Goal: Book appointment/travel/reservation

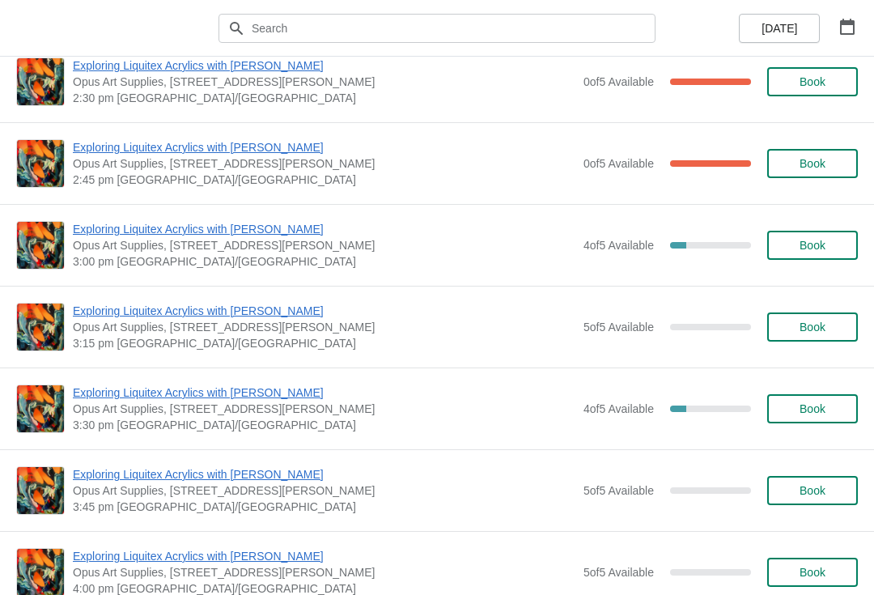
scroll to position [2085, 0]
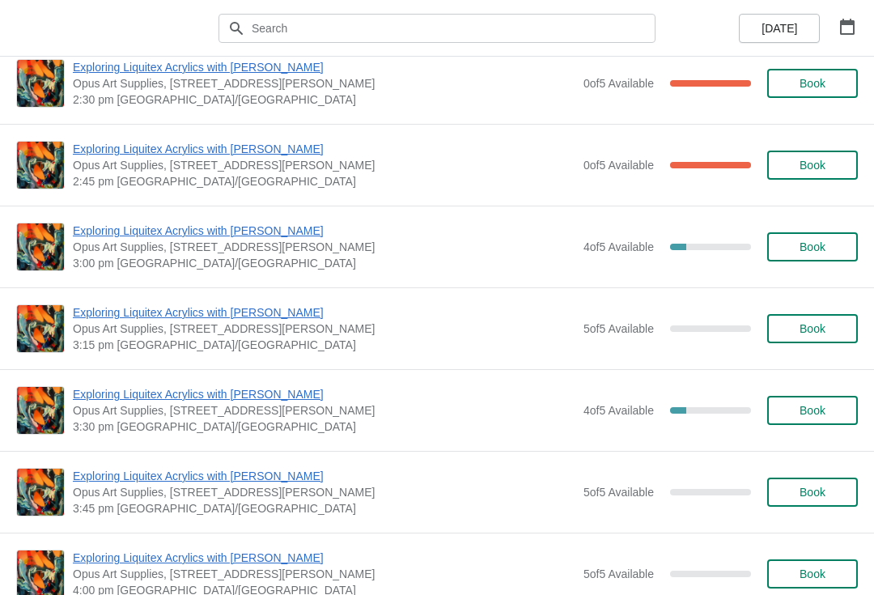
click at [838, 250] on span "Book" at bounding box center [812, 246] width 61 height 13
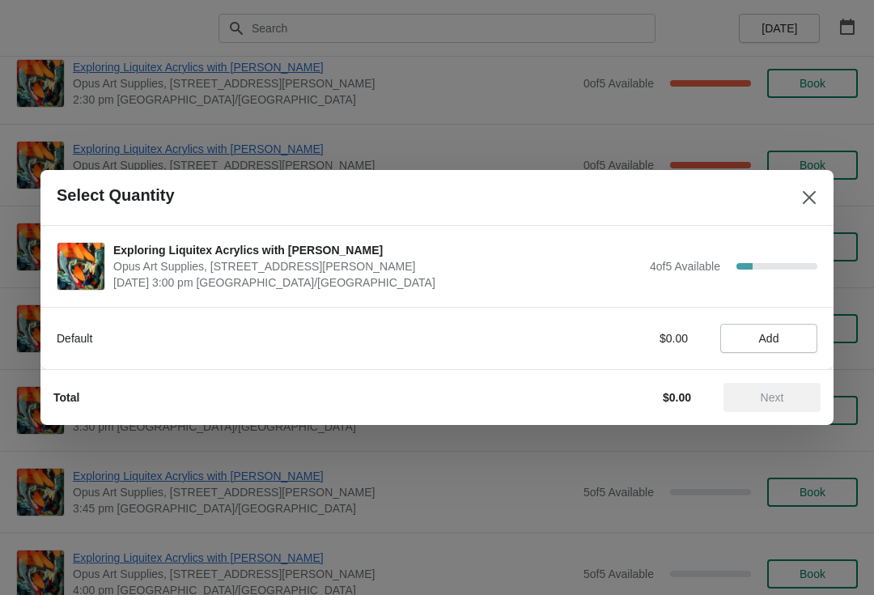
click at [773, 345] on span "Add" at bounding box center [769, 338] width 20 height 13
click at [783, 394] on span "Next" at bounding box center [772, 397] width 23 height 13
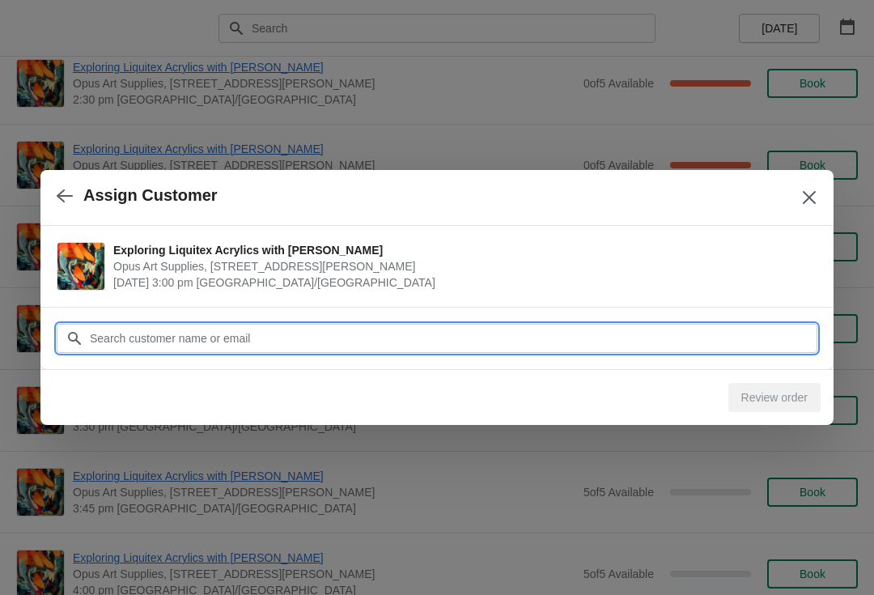
click at [149, 331] on input "Customer" at bounding box center [453, 338] width 728 height 29
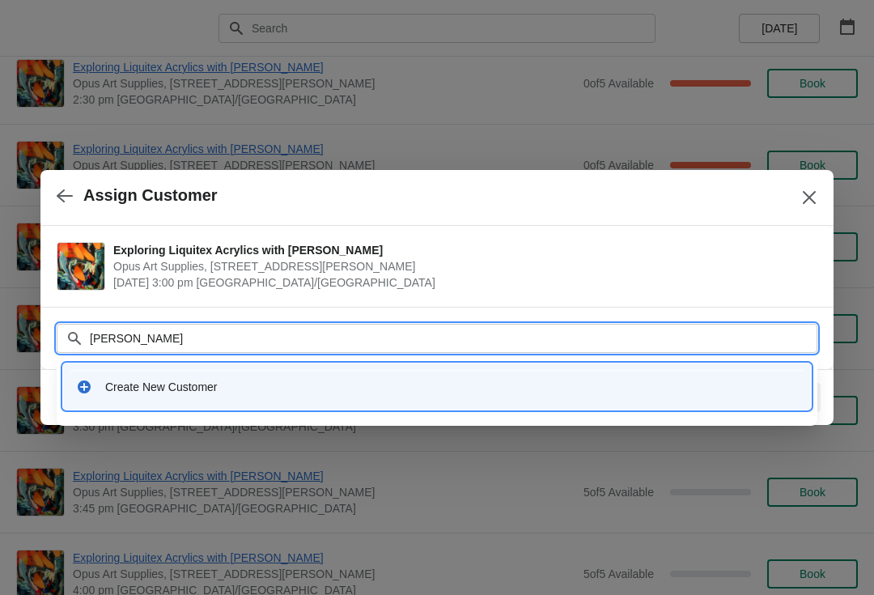
type input "[PERSON_NAME]"
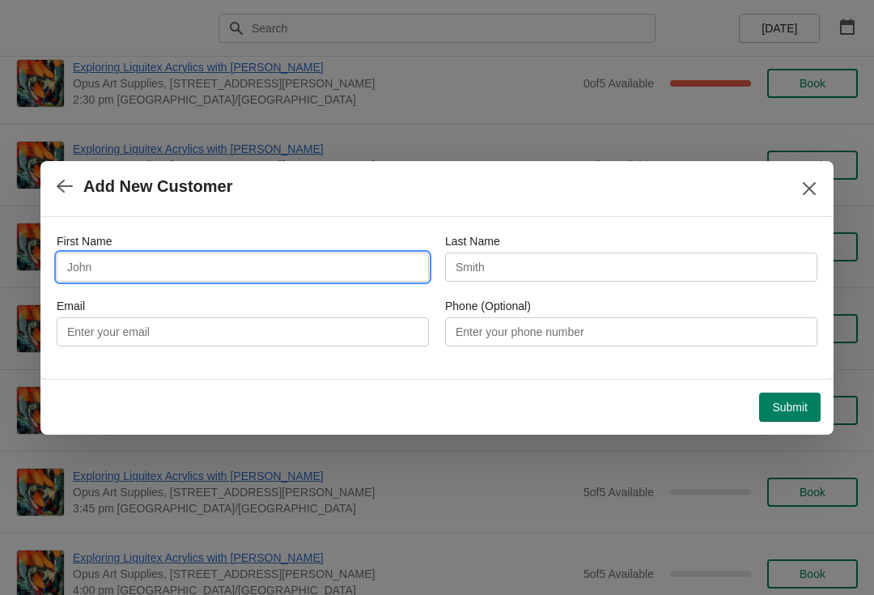
click at [140, 269] on input "First Name" at bounding box center [243, 266] width 372 height 29
click at [61, 180] on icon "button" at bounding box center [65, 186] width 16 height 16
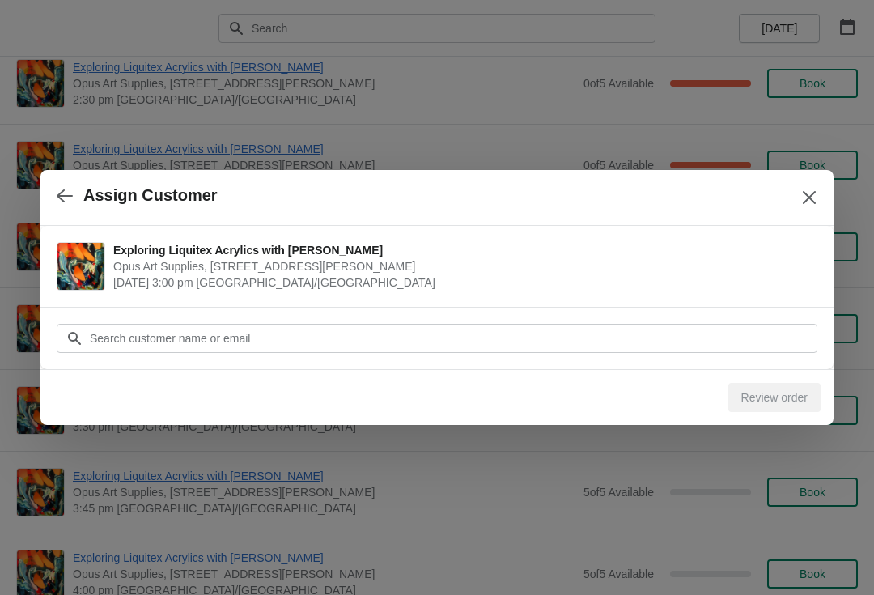
click at [73, 340] on icon at bounding box center [74, 338] width 13 height 13
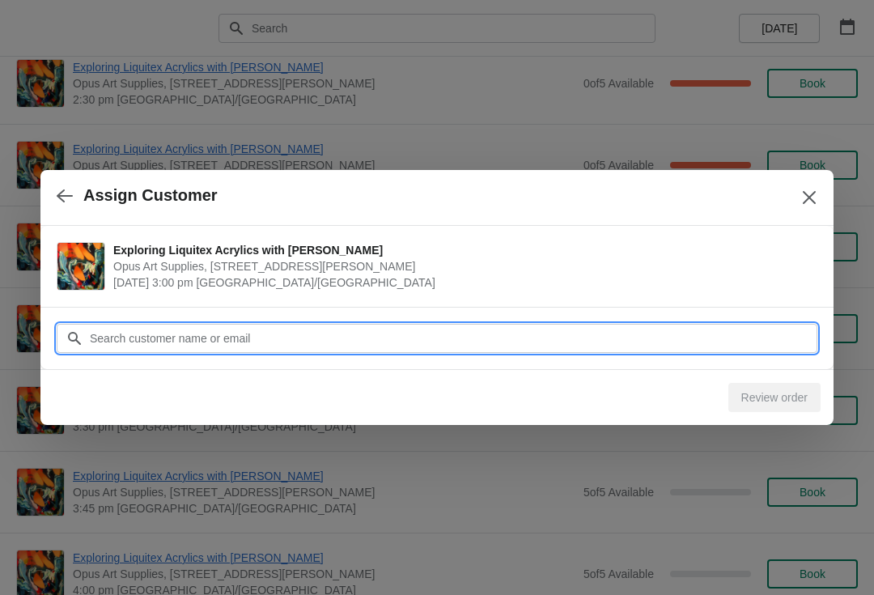
click at [134, 334] on input "Customer" at bounding box center [453, 338] width 728 height 29
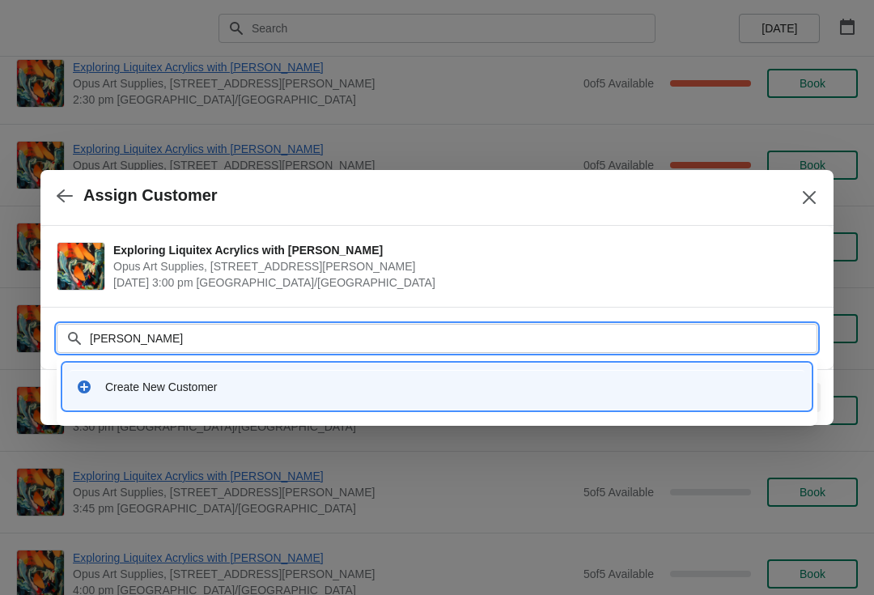
click at [186, 336] on input "[PERSON_NAME]" at bounding box center [453, 338] width 728 height 29
click at [68, 331] on icon at bounding box center [74, 338] width 16 height 16
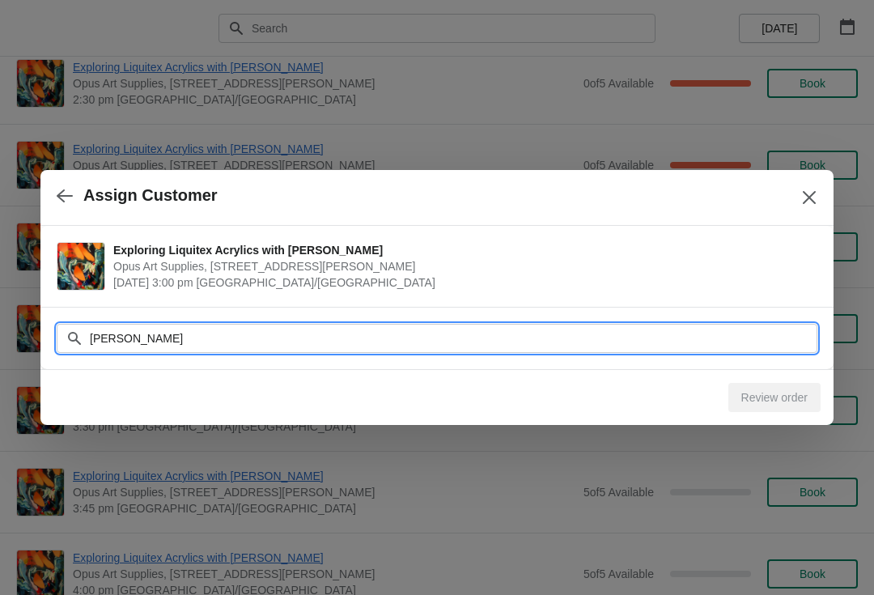
click at [218, 346] on input "[PERSON_NAME]" at bounding box center [453, 338] width 728 height 29
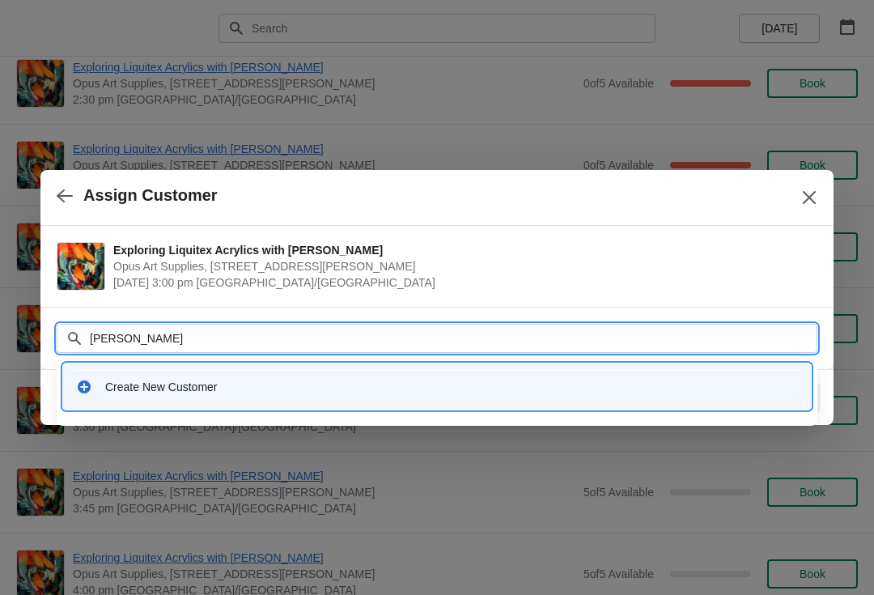
click at [134, 302] on div "Exploring Liquitex Acrylics with [PERSON_NAME] Opus Art Supplies, [STREET_ADDRE…" at bounding box center [436, 266] width 793 height 81
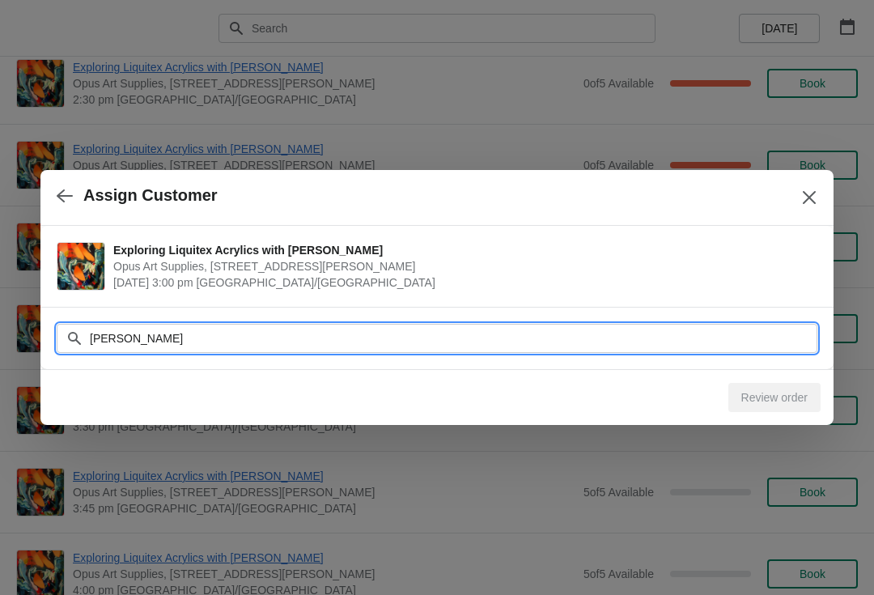
click at [201, 341] on input "[PERSON_NAME]" at bounding box center [453, 338] width 728 height 29
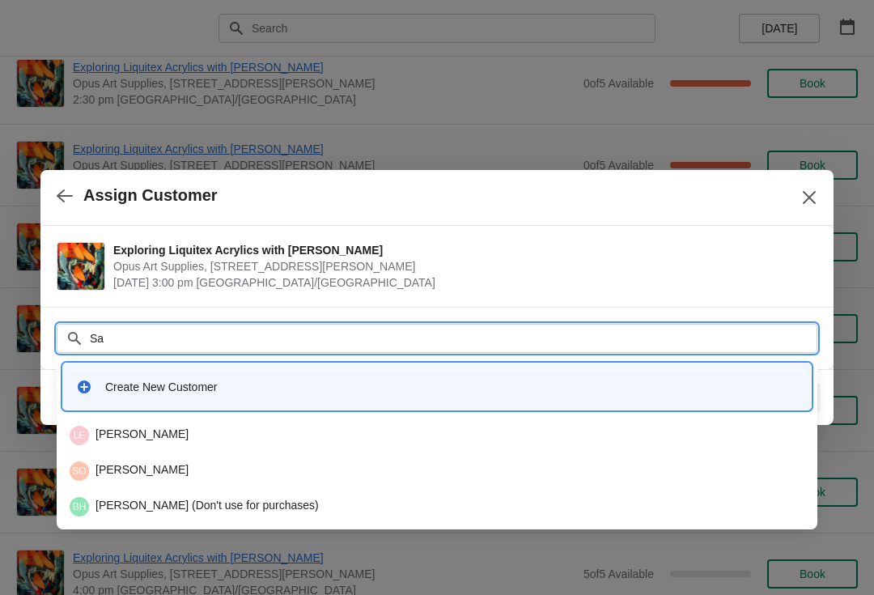
type input "S"
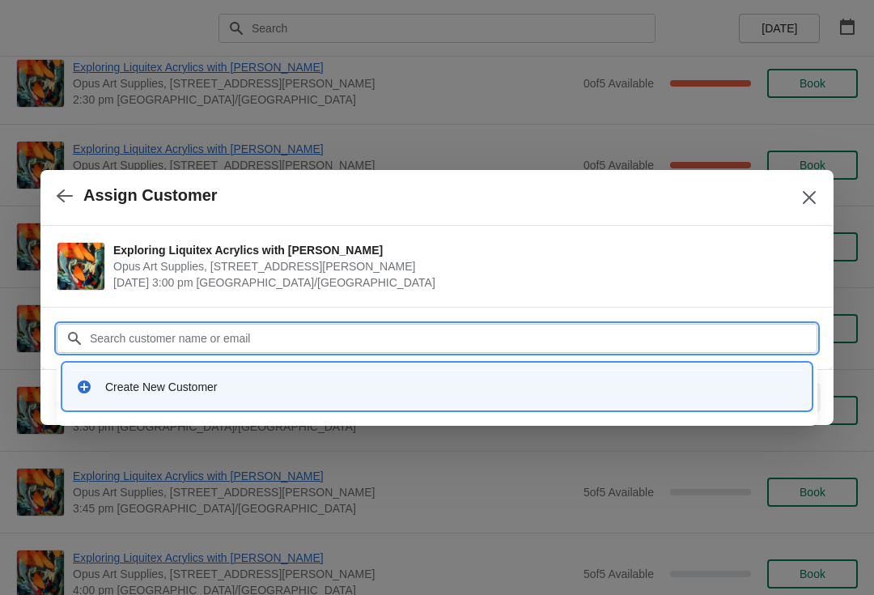
click at [154, 331] on input "Customer" at bounding box center [453, 338] width 728 height 29
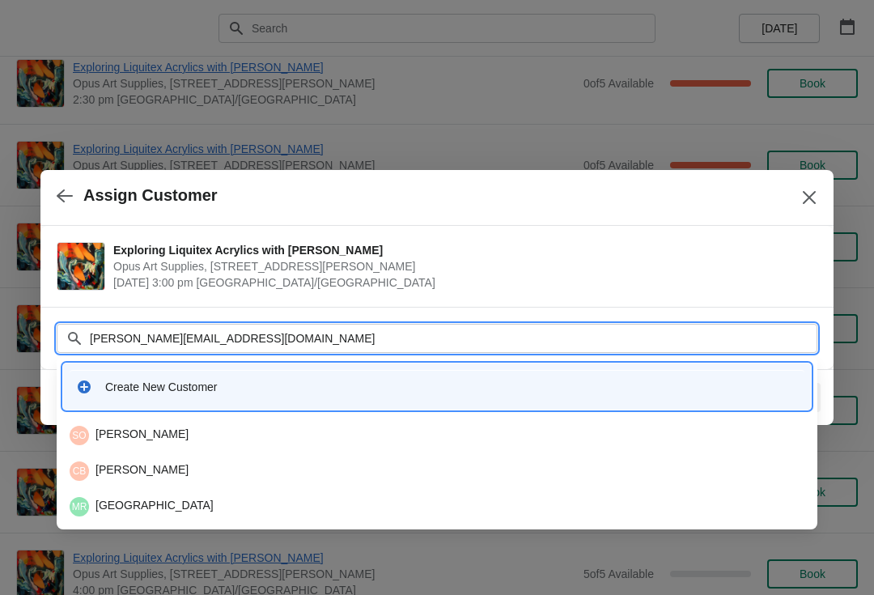
type input "[PERSON_NAME][EMAIL_ADDRESS][DOMAIN_NAME]"
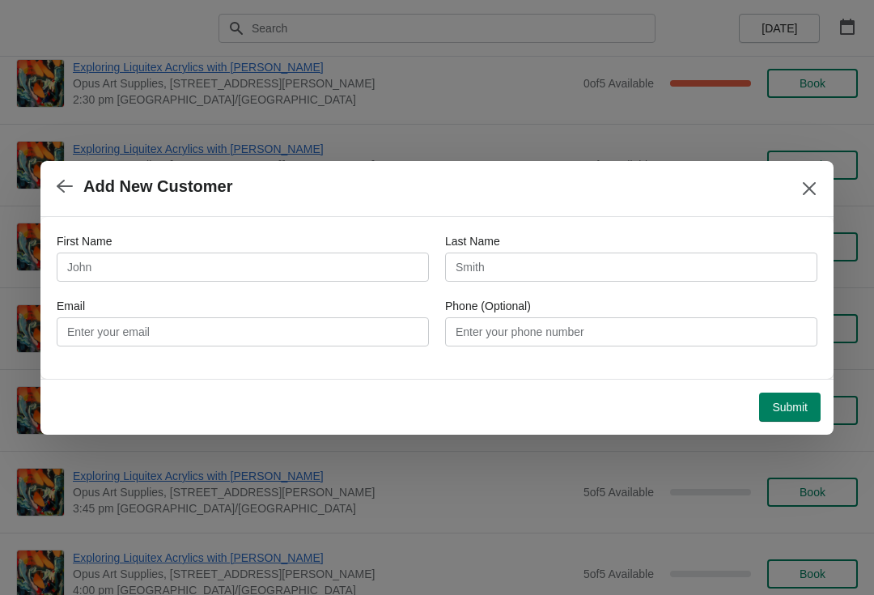
click at [56, 193] on button "button" at bounding box center [64, 187] width 29 height 32
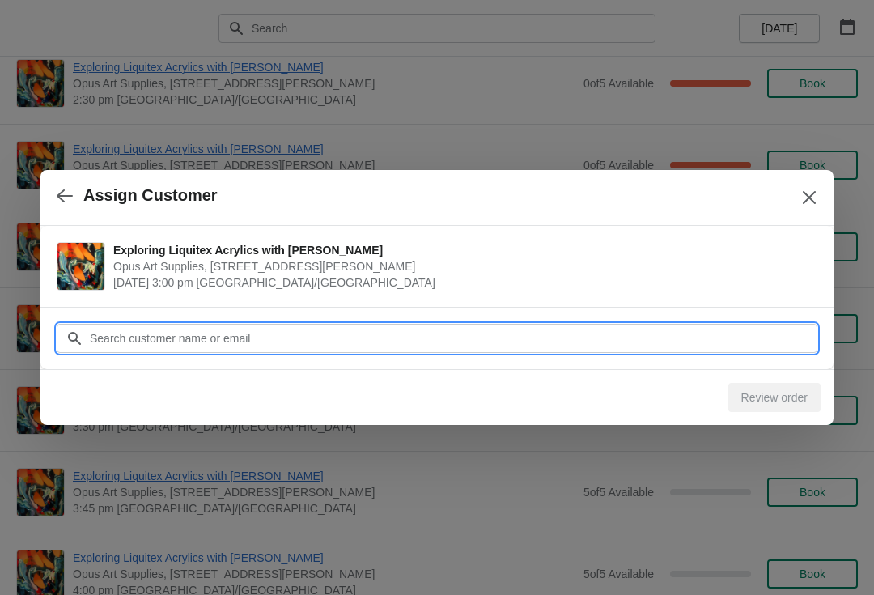
click at [149, 328] on input "Customer" at bounding box center [453, 338] width 728 height 29
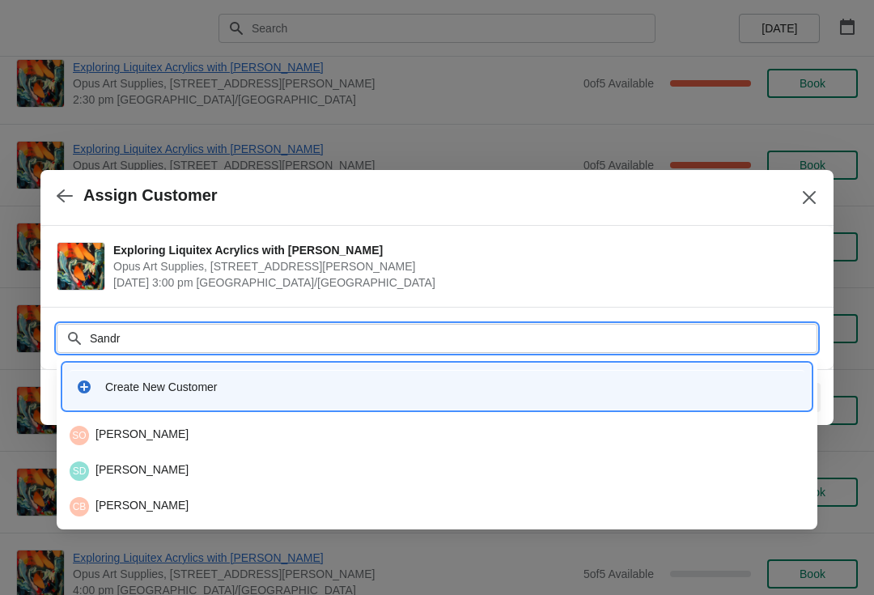
type input "[PERSON_NAME]"
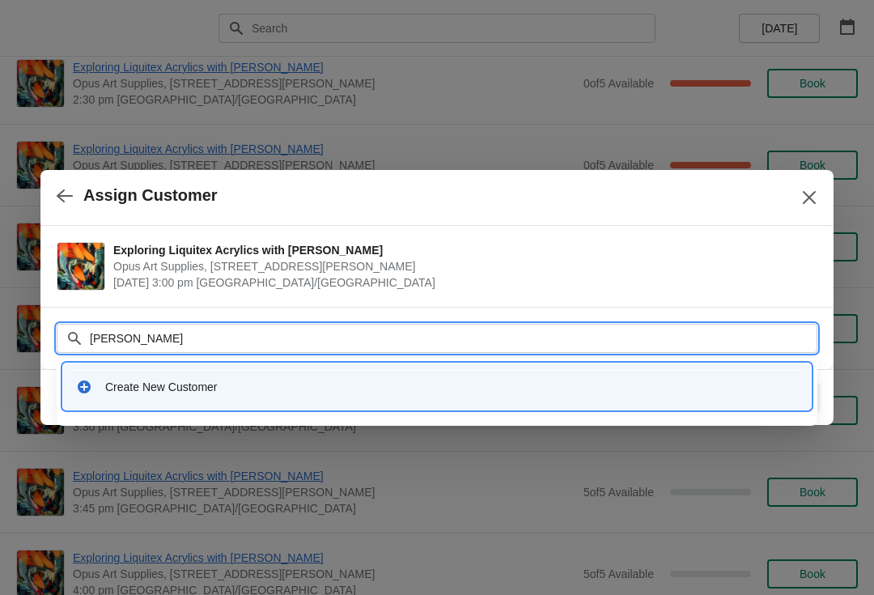
click at [146, 382] on div "Create New Customer" at bounding box center [451, 387] width 693 height 16
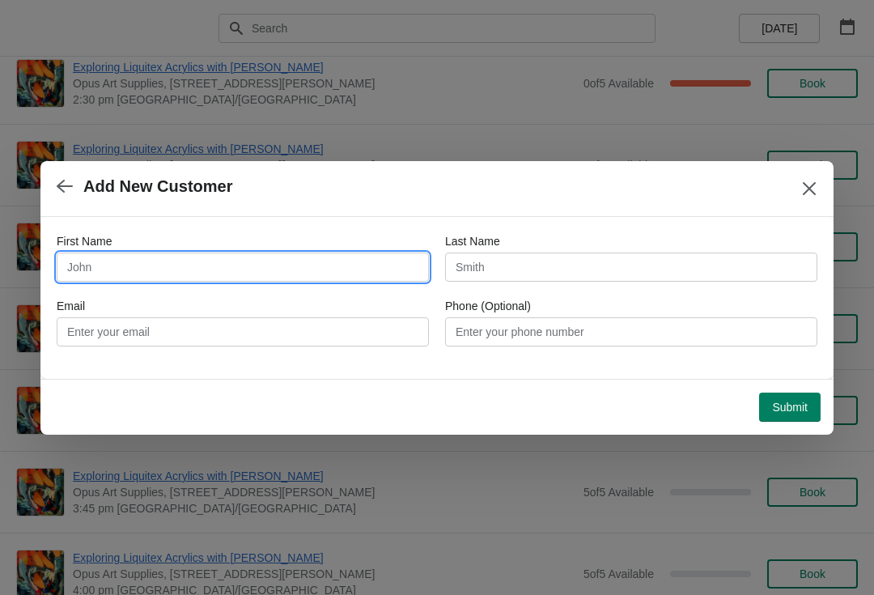
click at [194, 276] on input "First Name" at bounding box center [243, 266] width 372 height 29
type input "L"
type input "[PERSON_NAME]"
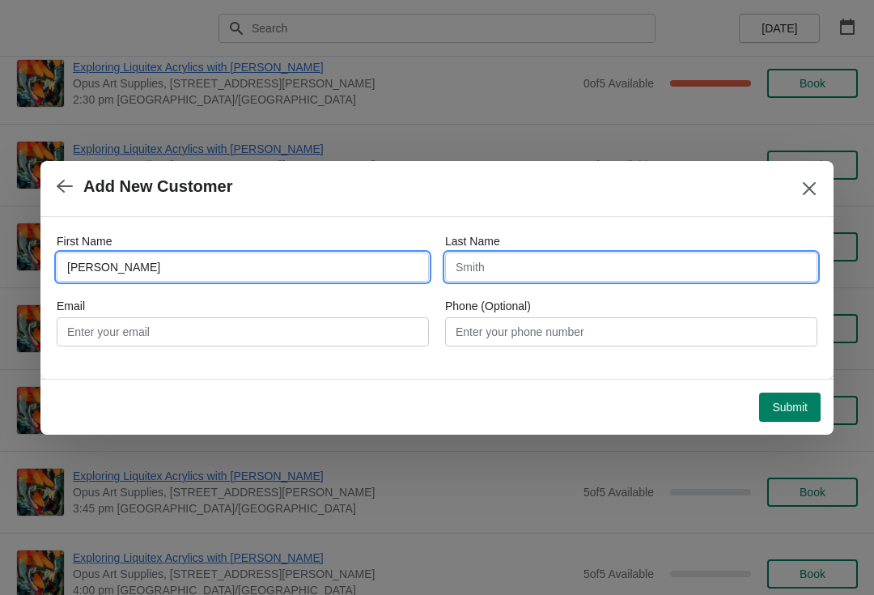
click at [484, 272] on input "Last Name" at bounding box center [631, 266] width 372 height 29
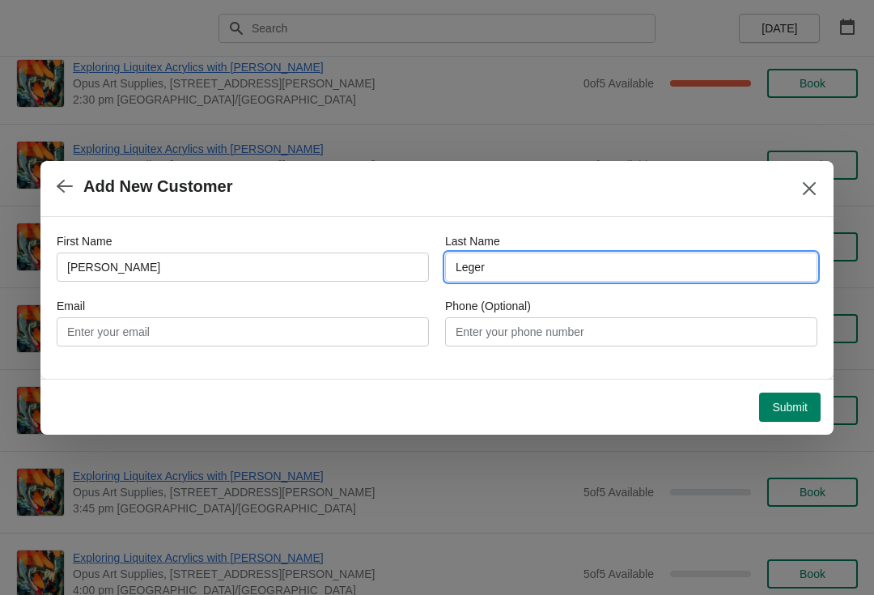
type input "Leger"
click at [768, 405] on button "Submit" at bounding box center [789, 406] width 61 height 29
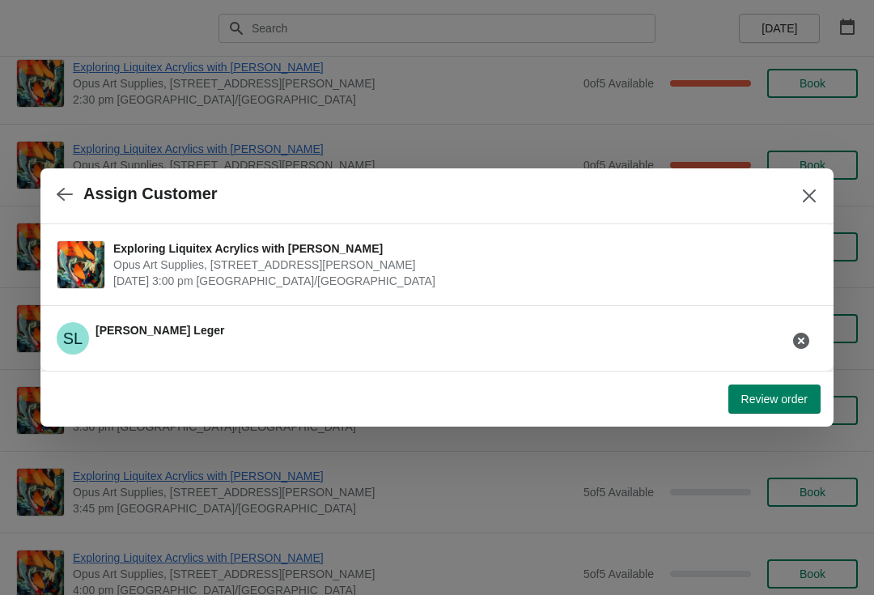
click at [61, 191] on icon "button" at bounding box center [65, 194] width 16 height 13
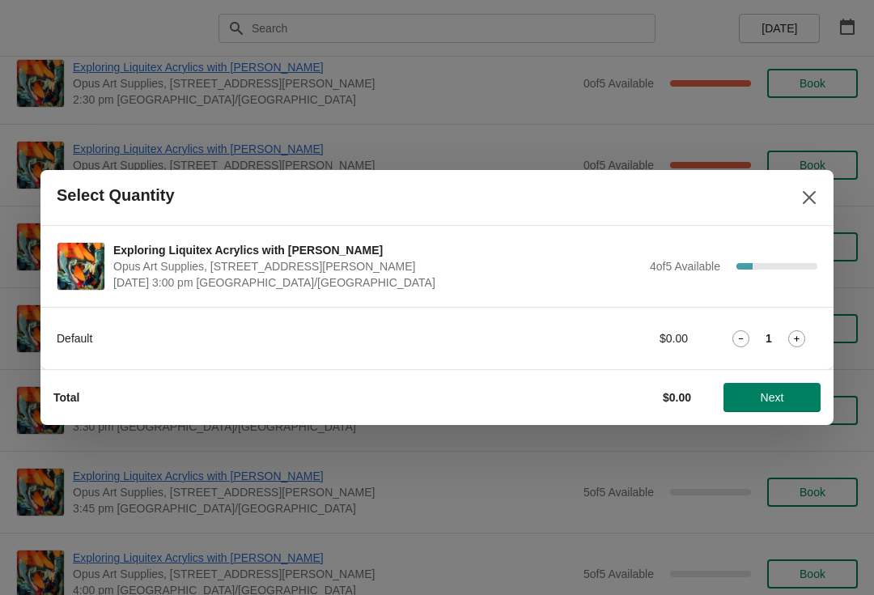
click at [793, 392] on span "Next" at bounding box center [771, 397] width 71 height 13
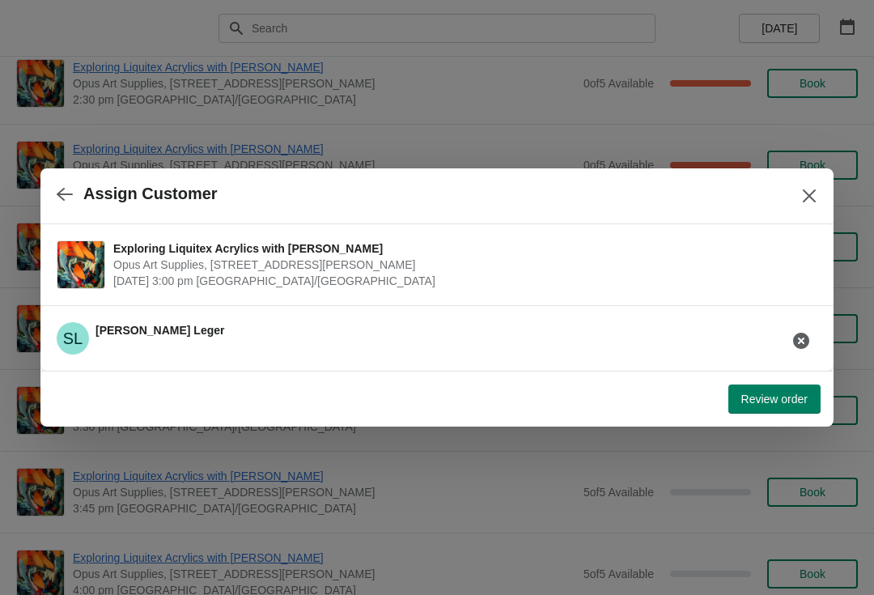
click at [171, 333] on div "SL [PERSON_NAME]" at bounding box center [431, 331] width 774 height 45
click at [798, 348] on icon "button" at bounding box center [801, 341] width 16 height 16
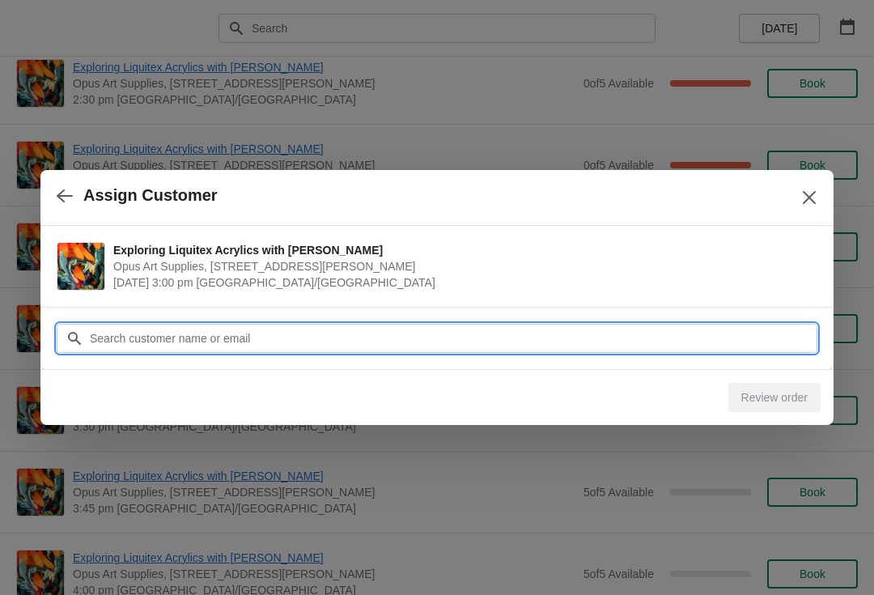
click at [340, 334] on input "Customer" at bounding box center [453, 338] width 728 height 29
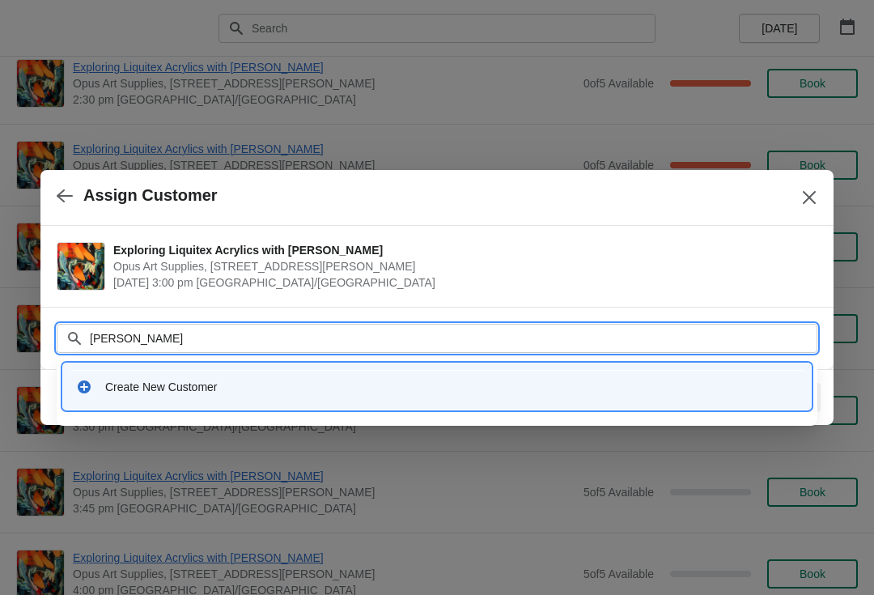
click at [129, 310] on div "Customer [PERSON_NAME]" at bounding box center [437, 329] width 761 height 45
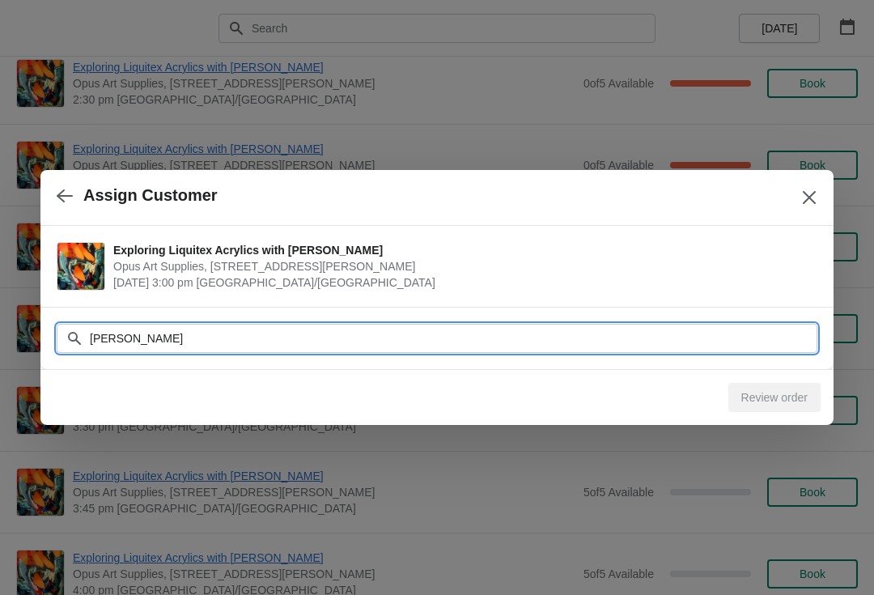
click at [184, 339] on input "[PERSON_NAME]" at bounding box center [453, 338] width 728 height 29
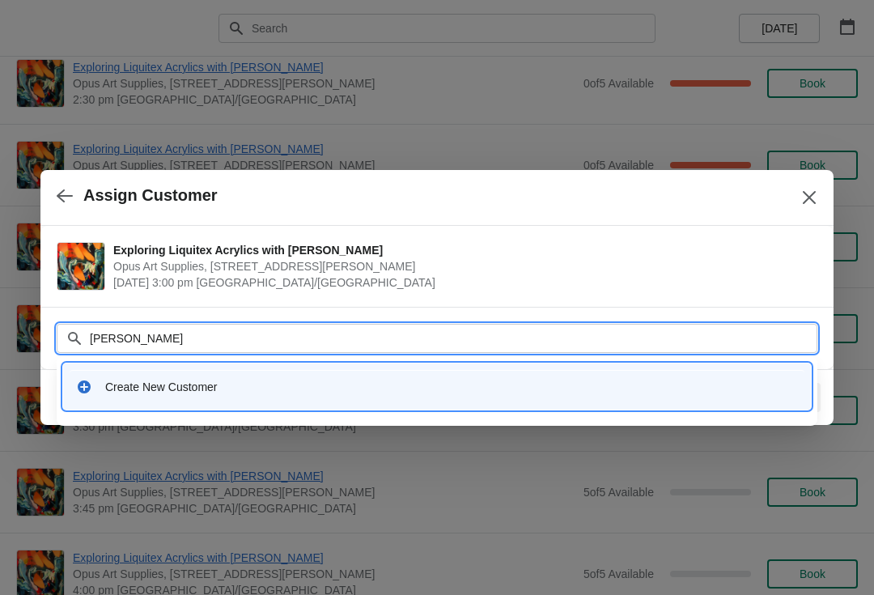
click at [151, 300] on div "Exploring Liquitex Acrylics with [PERSON_NAME] Opus Art Supplies, [STREET_ADDRE…" at bounding box center [436, 266] width 793 height 81
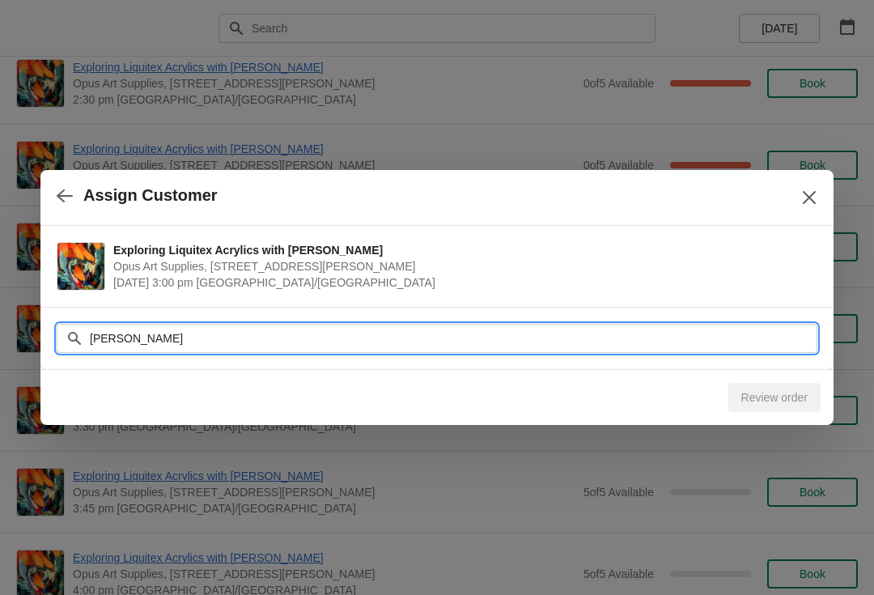
click at [179, 328] on input "[PERSON_NAME]" at bounding box center [453, 338] width 728 height 29
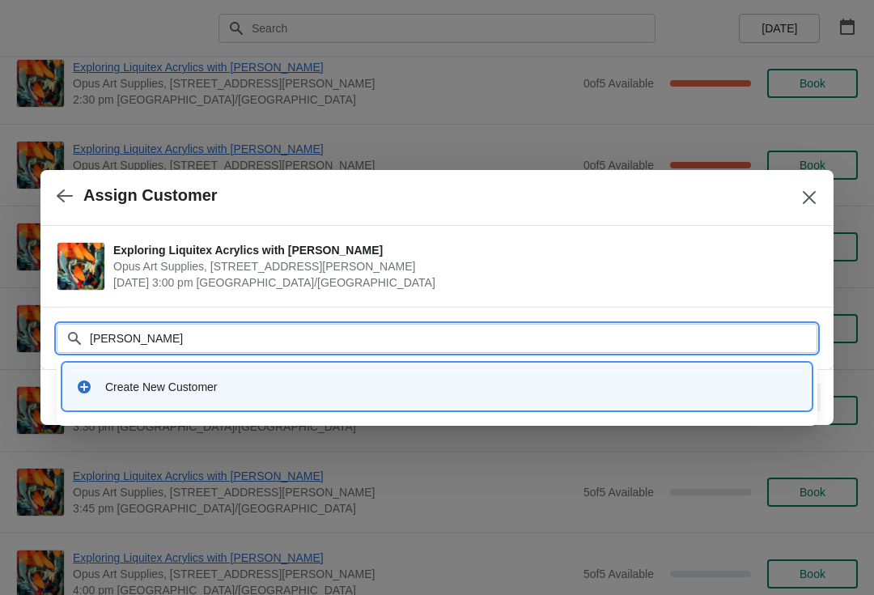
click at [161, 335] on input "[PERSON_NAME]" at bounding box center [453, 338] width 728 height 29
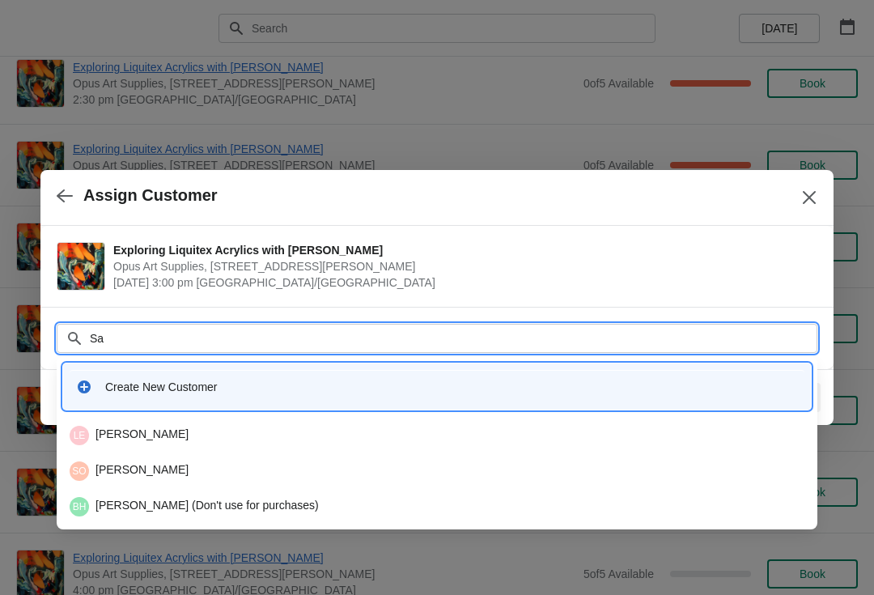
type input "S"
